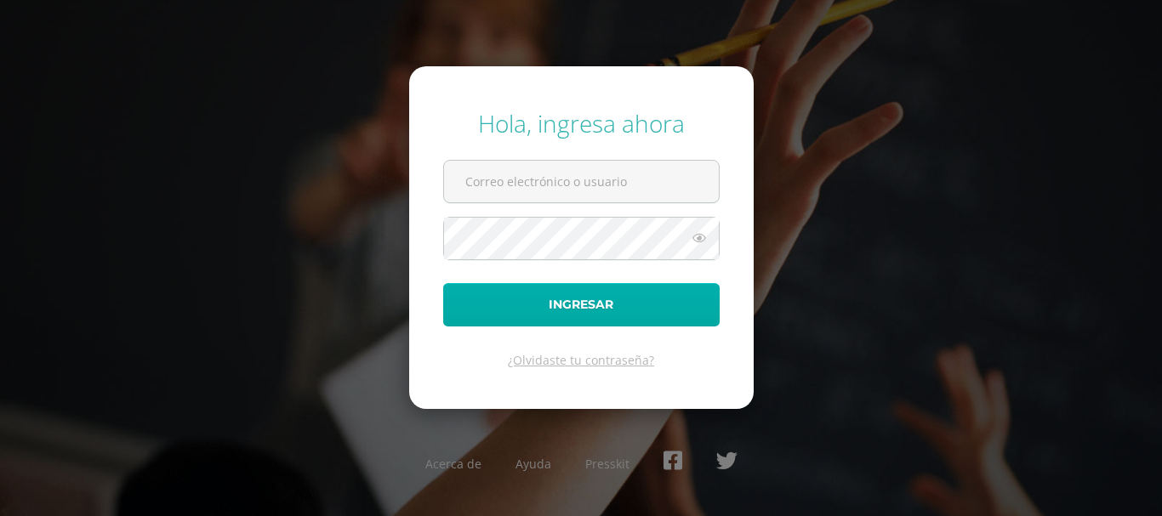
type input "kmejia@donbosco.edu.gt"
click at [596, 305] on button "Ingresar" at bounding box center [581, 304] width 276 height 43
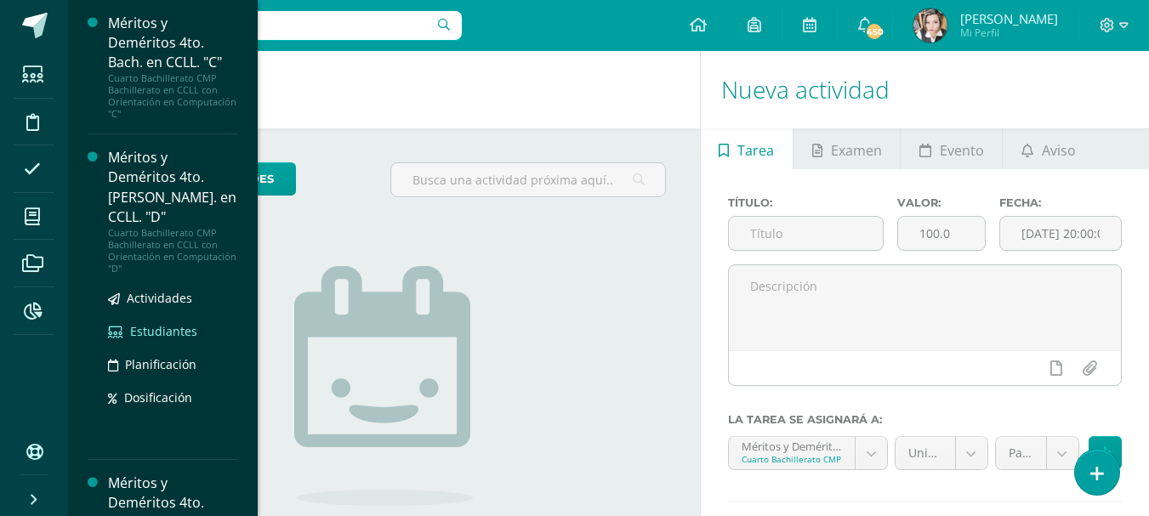
click at [151, 323] on span "Estudiantes" at bounding box center [163, 331] width 67 height 16
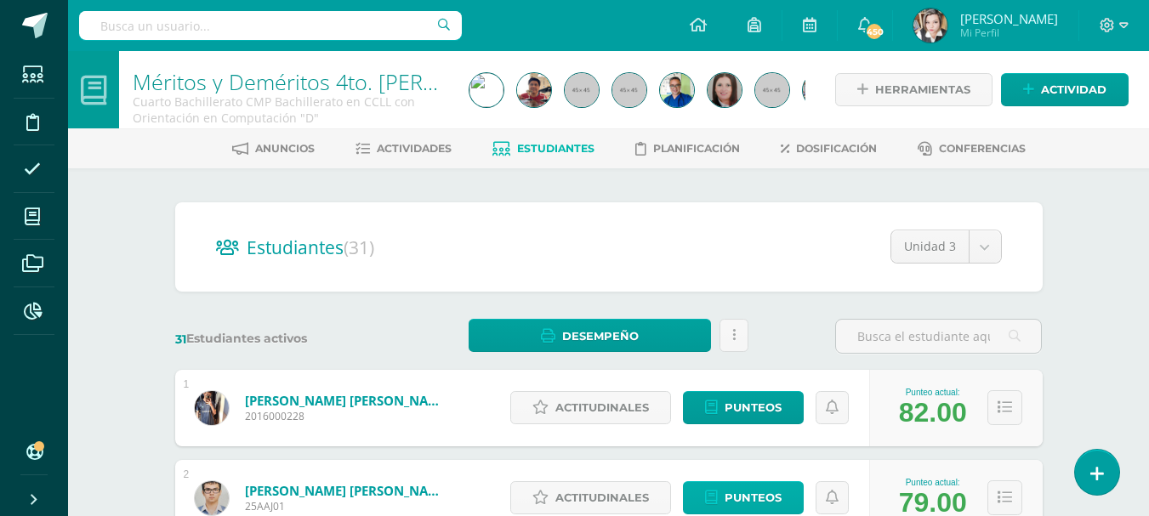
scroll to position [227, 0]
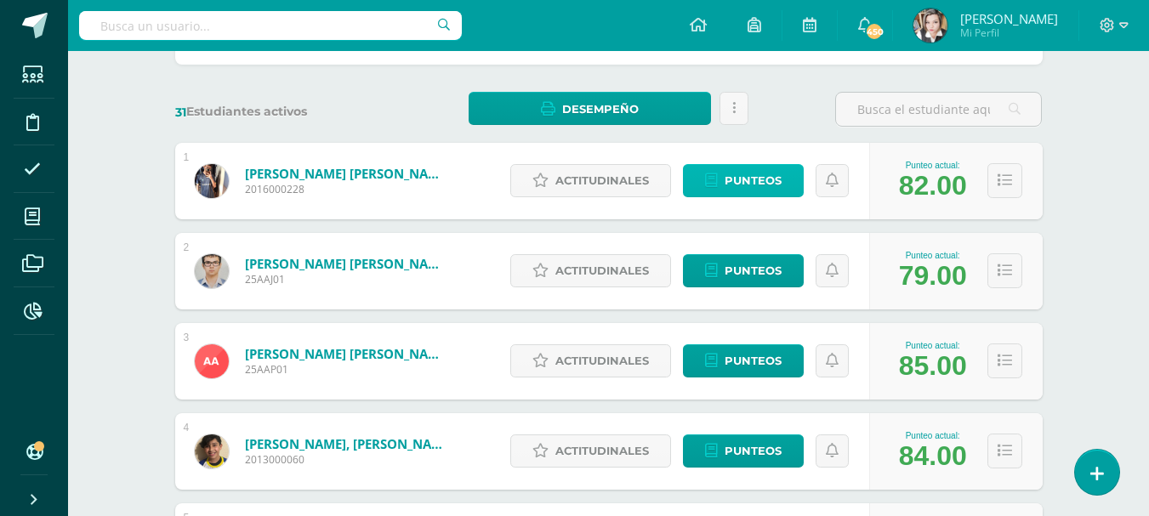
click at [753, 183] on span "Punteos" at bounding box center [753, 180] width 57 height 31
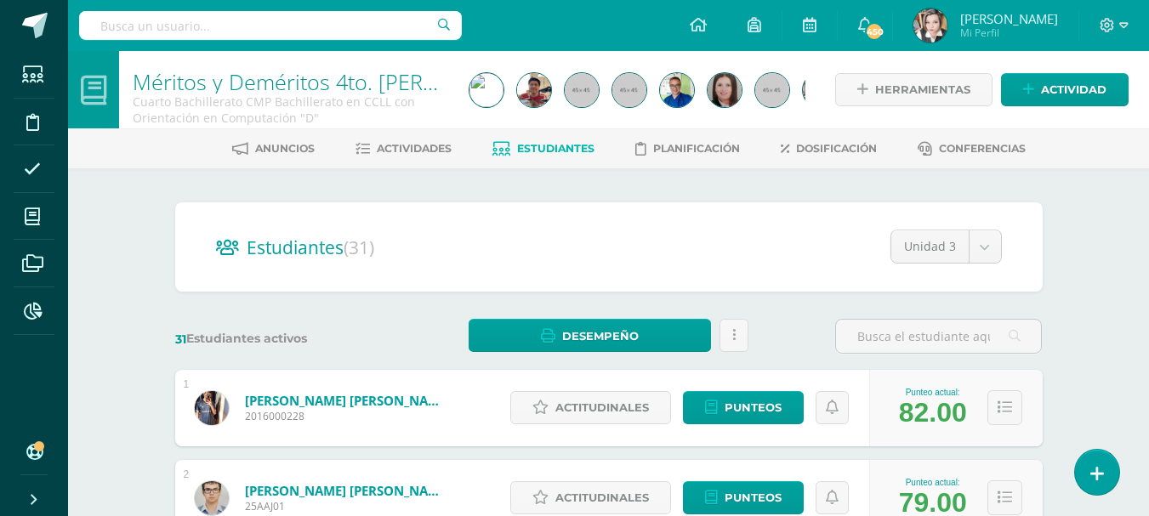
scroll to position [113, 0]
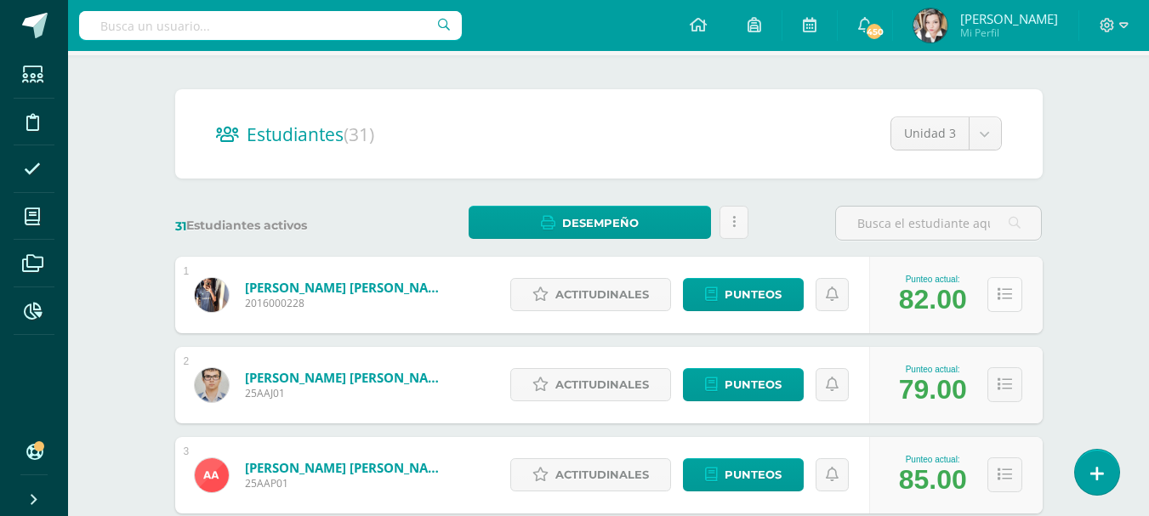
click at [995, 298] on button at bounding box center [1005, 294] width 35 height 35
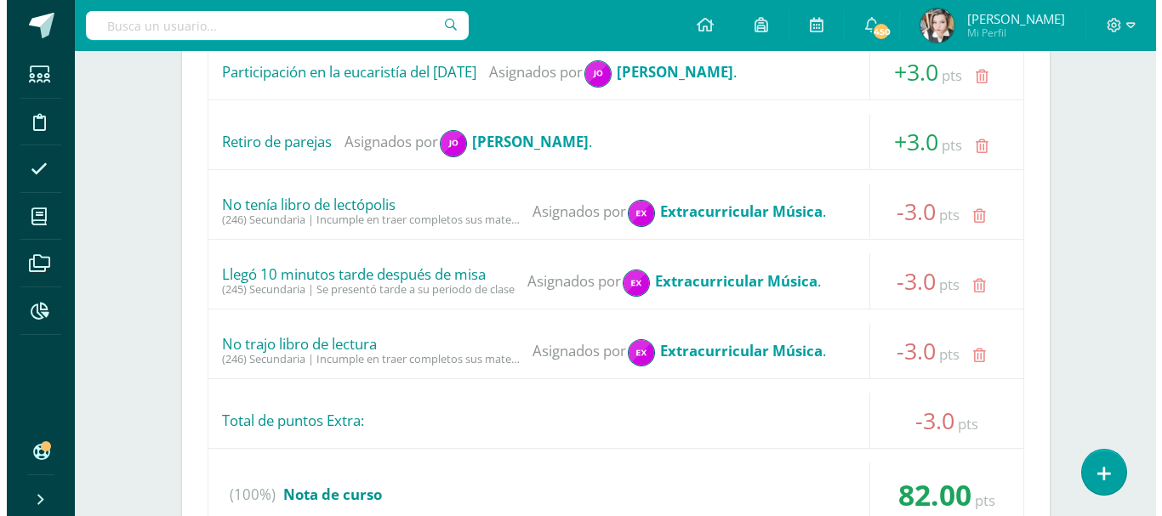
scroll to position [908, 0]
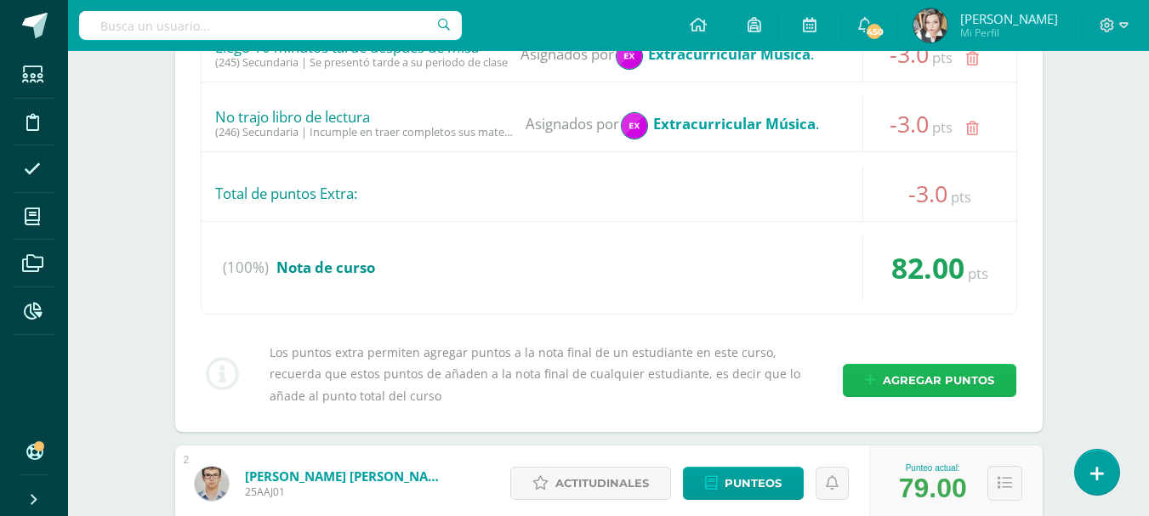
click at [936, 373] on span "Agregar puntos" at bounding box center [938, 380] width 111 height 31
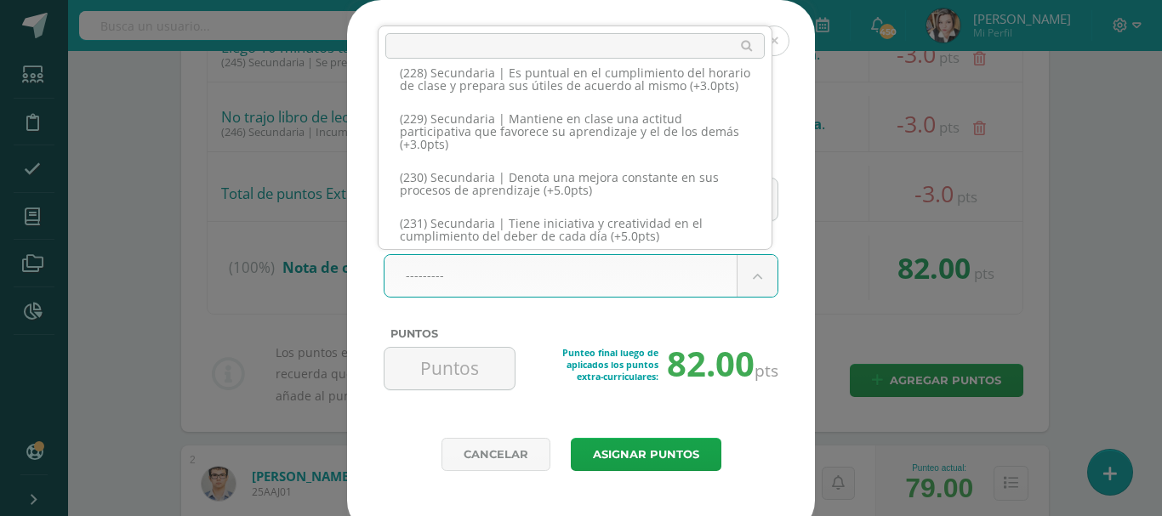
scroll to position [12302, 0]
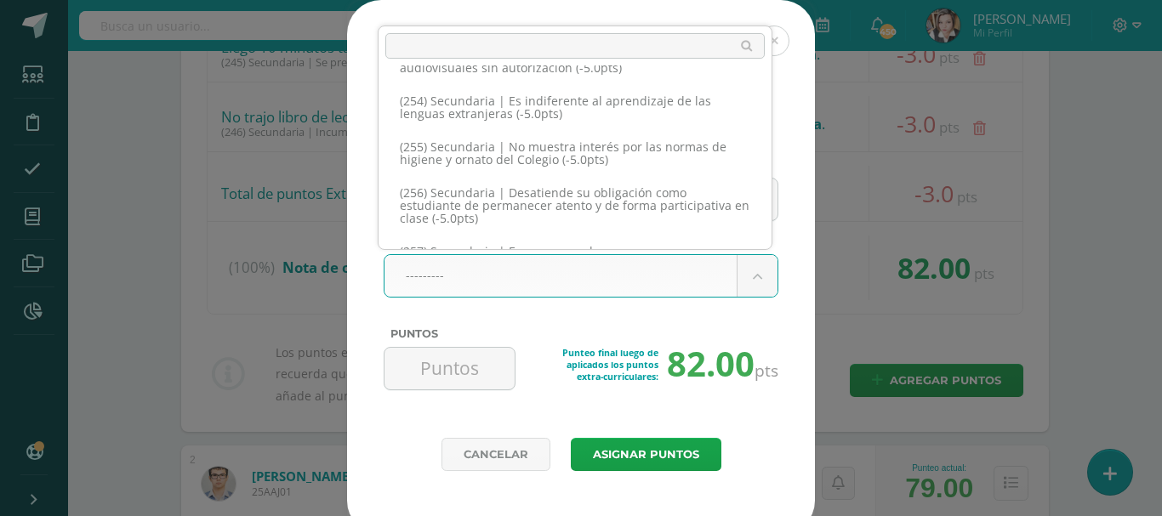
scroll to position [13493, 0]
